Goal: Find specific page/section: Find specific page/section

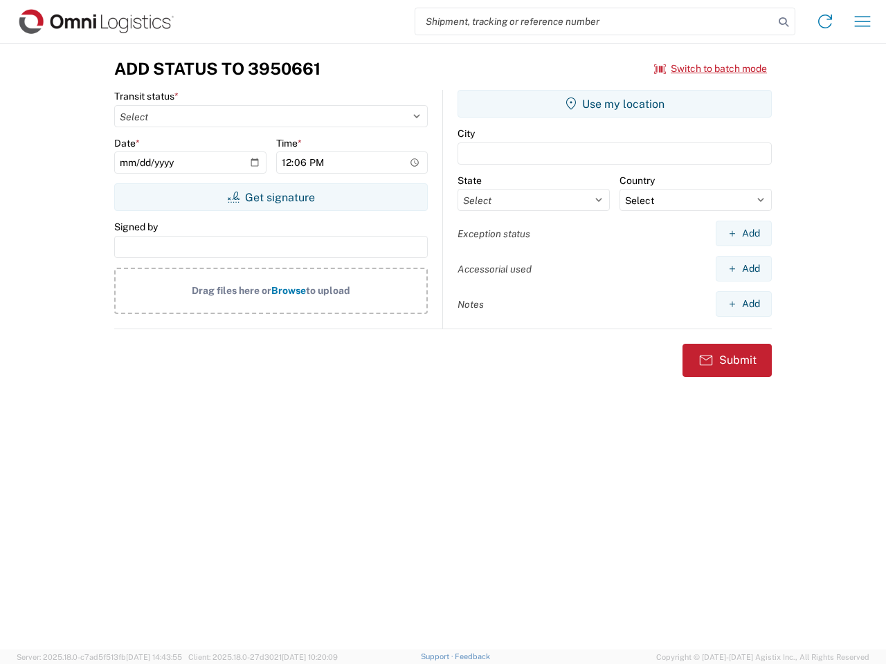
click at [594, 21] on input "search" at bounding box center [594, 21] width 358 height 26
click at [783, 22] on icon at bounding box center [783, 21] width 19 height 19
click at [825, 21] on icon at bounding box center [825, 21] width 22 height 22
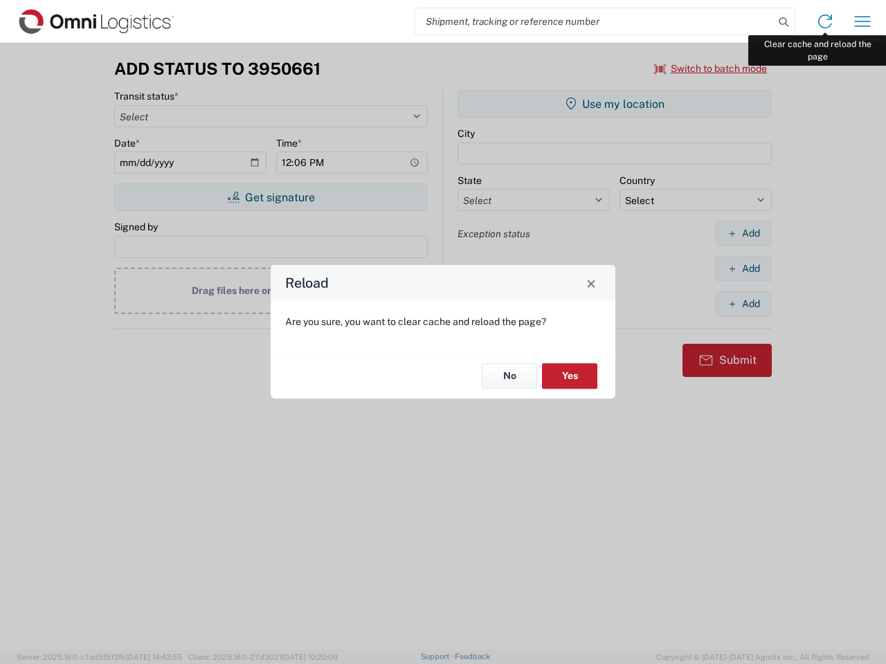
click at [862, 21] on div "Reload Are you sure, you want to clear cache and reload the page? No Yes" at bounding box center [443, 332] width 886 height 664
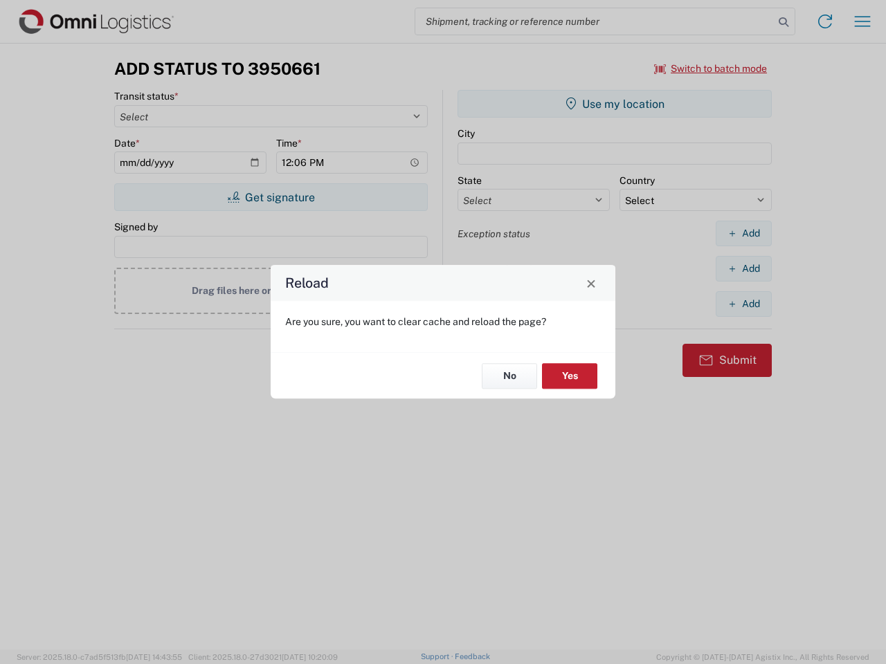
click at [711, 69] on div "Reload Are you sure, you want to clear cache and reload the page? No Yes" at bounding box center [443, 332] width 886 height 664
click at [271, 197] on div "Reload Are you sure, you want to clear cache and reload the page? No Yes" at bounding box center [443, 332] width 886 height 664
click at [614, 104] on div "Reload Are you sure, you want to clear cache and reload the page? No Yes" at bounding box center [443, 332] width 886 height 664
click at [743, 233] on div "Reload Are you sure, you want to clear cache and reload the page? No Yes" at bounding box center [443, 332] width 886 height 664
click at [743, 268] on div "Reload Are you sure, you want to clear cache and reload the page? No Yes" at bounding box center [443, 332] width 886 height 664
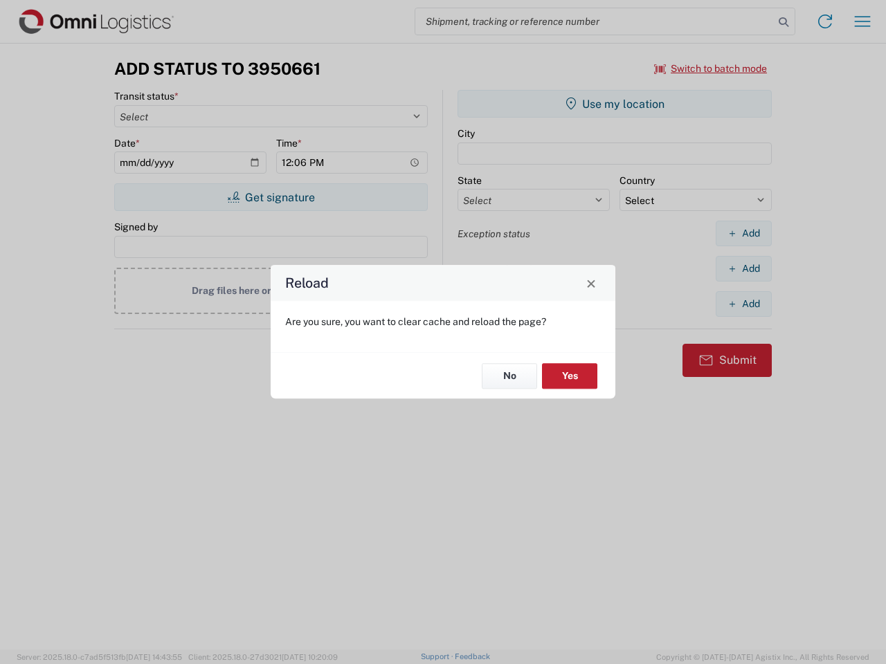
click at [743, 304] on div "Reload Are you sure, you want to clear cache and reload the page? No Yes" at bounding box center [443, 332] width 886 height 664
